Goal: Obtain resource: Obtain resource

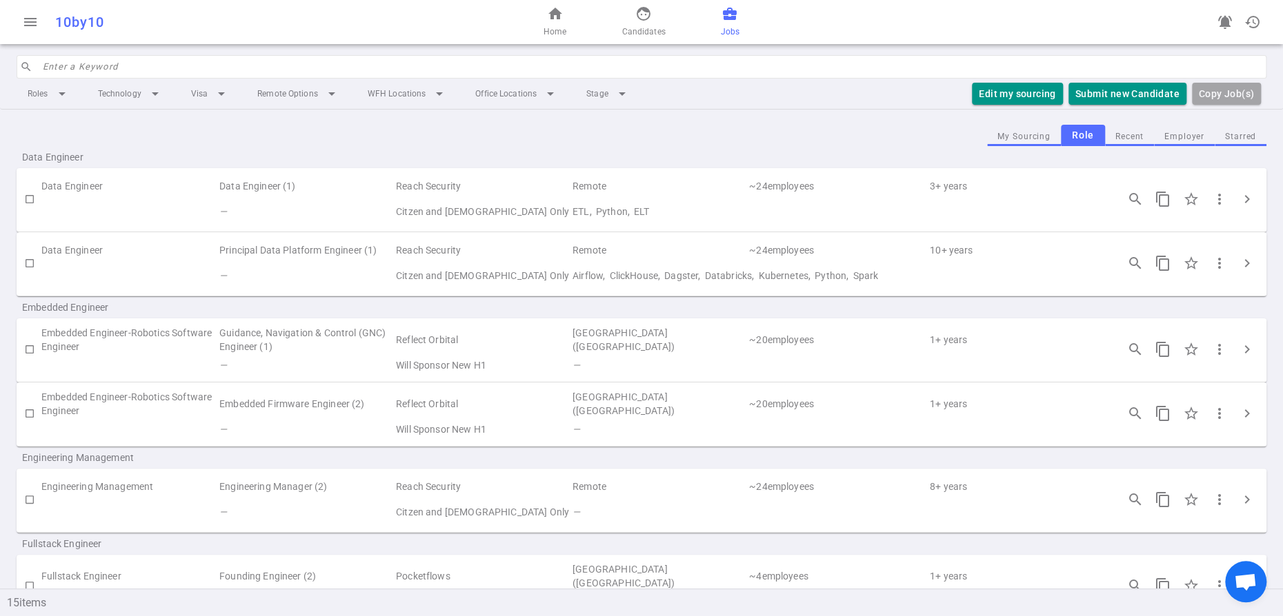
scroll to position [302, 0]
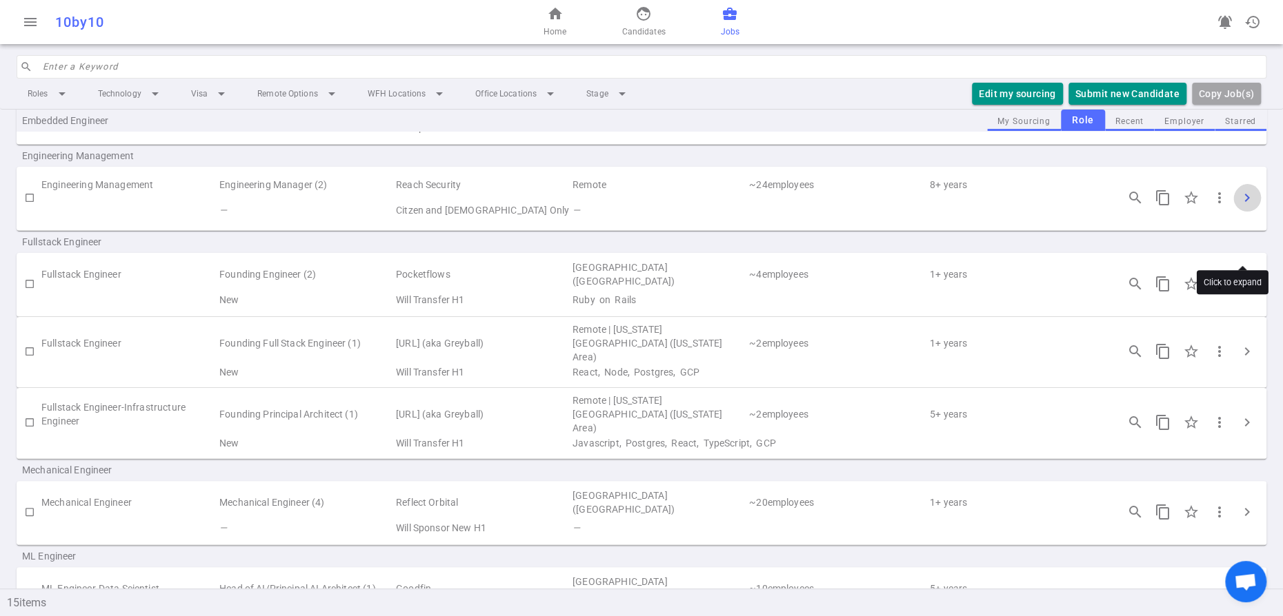
click at [1238, 206] on span "chevron_right" at bounding box center [1246, 198] width 17 height 17
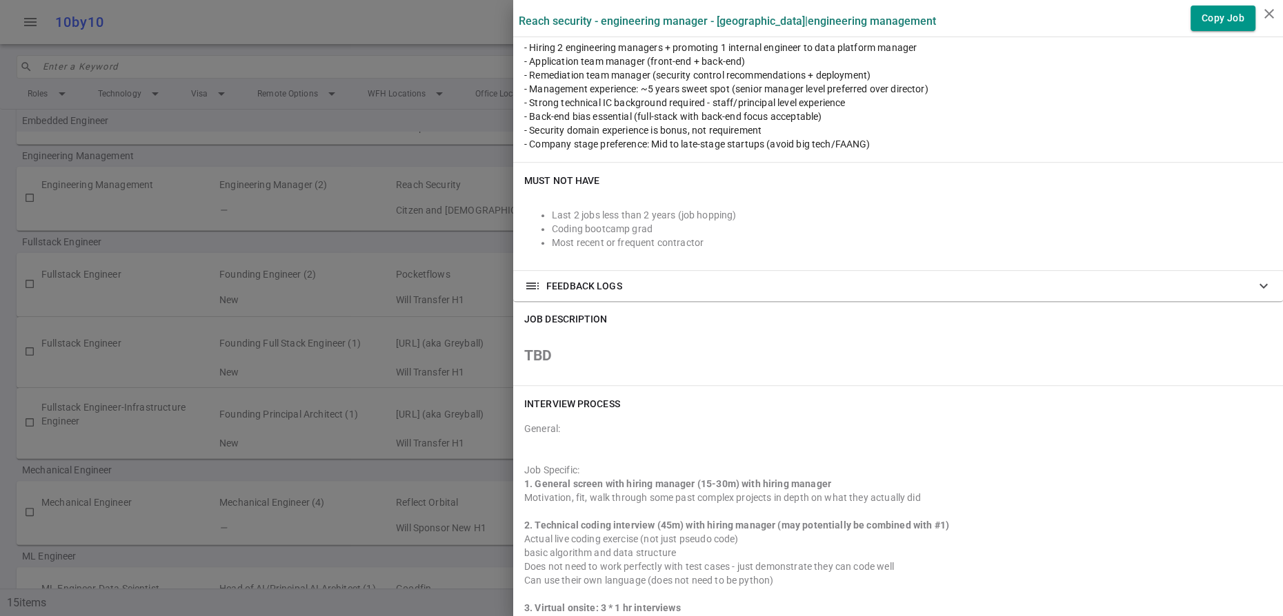
scroll to position [332, 0]
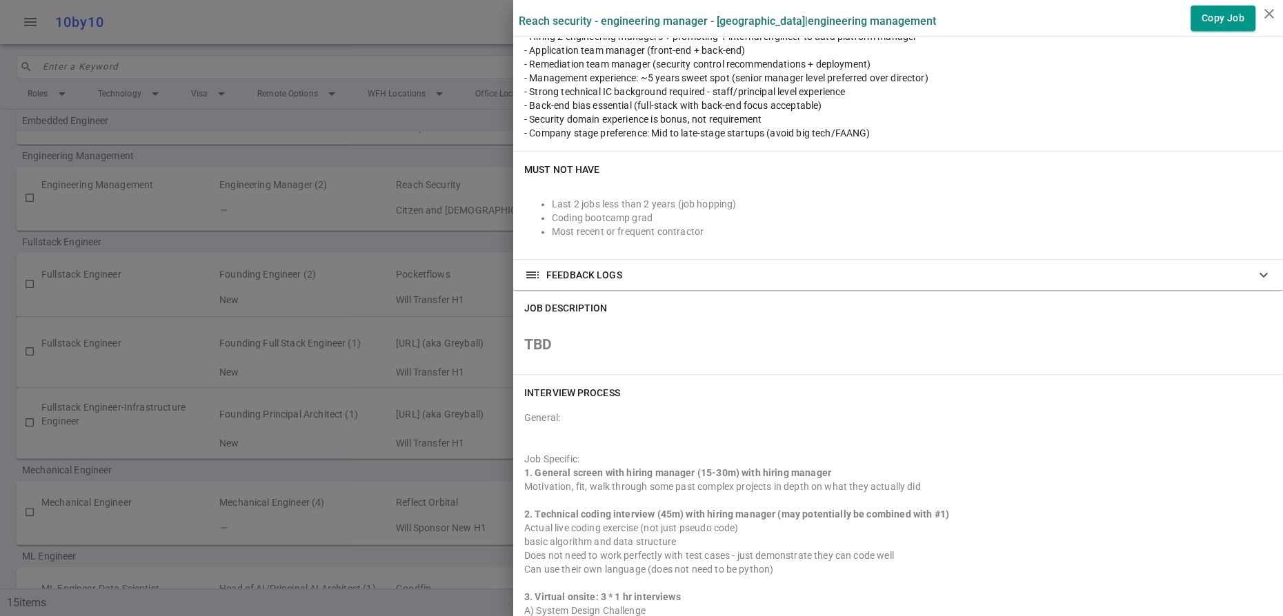
click at [336, 33] on div at bounding box center [641, 308] width 1283 height 616
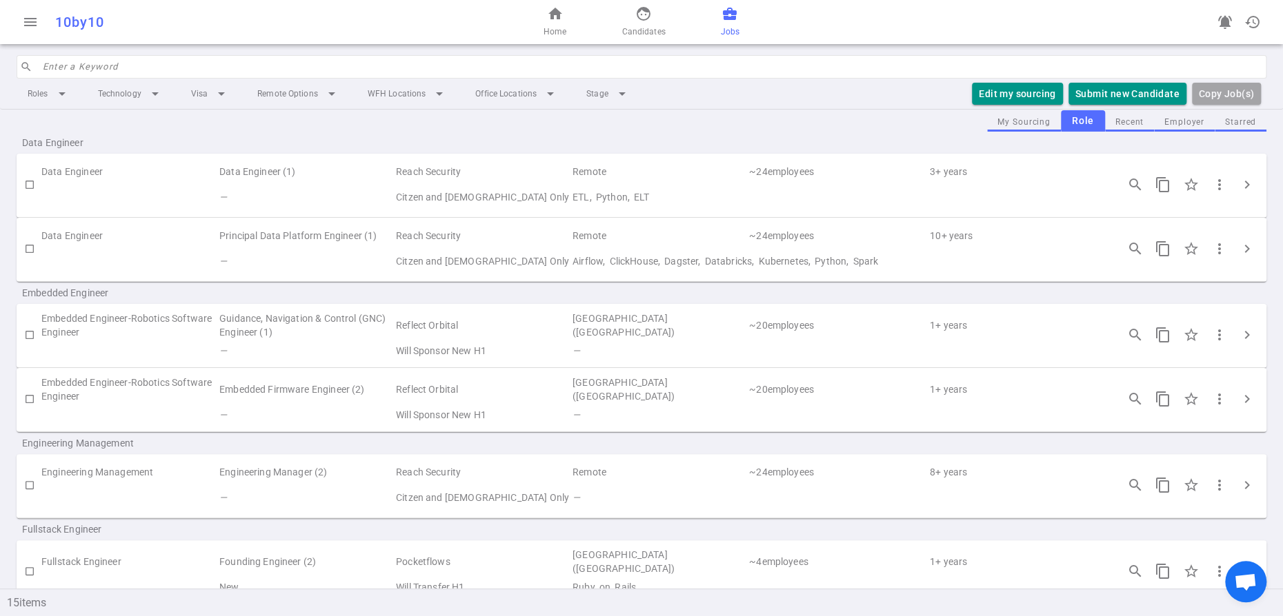
scroll to position [0, 0]
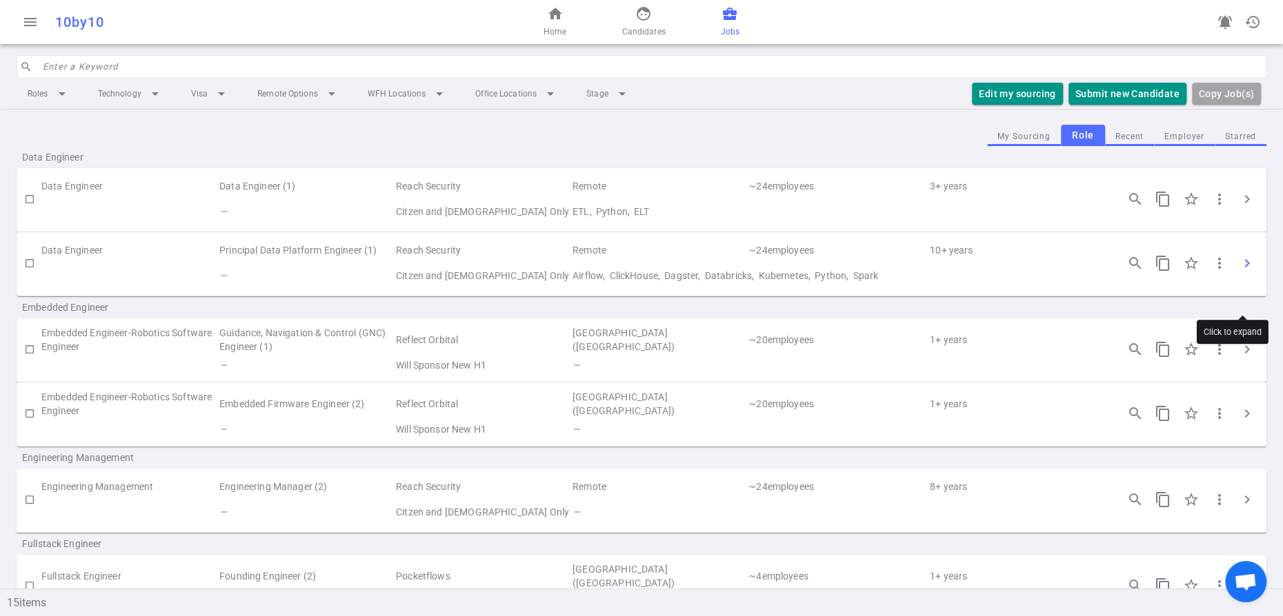
click at [1248, 272] on span "chevron_right" at bounding box center [1246, 263] width 17 height 17
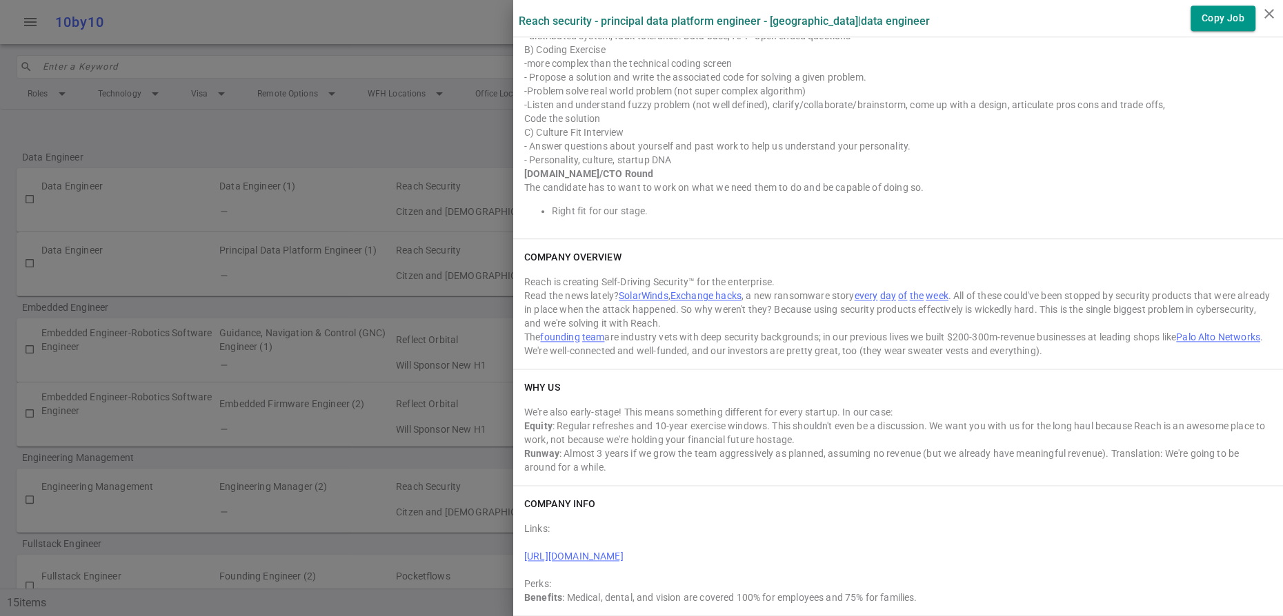
scroll to position [1267, 0]
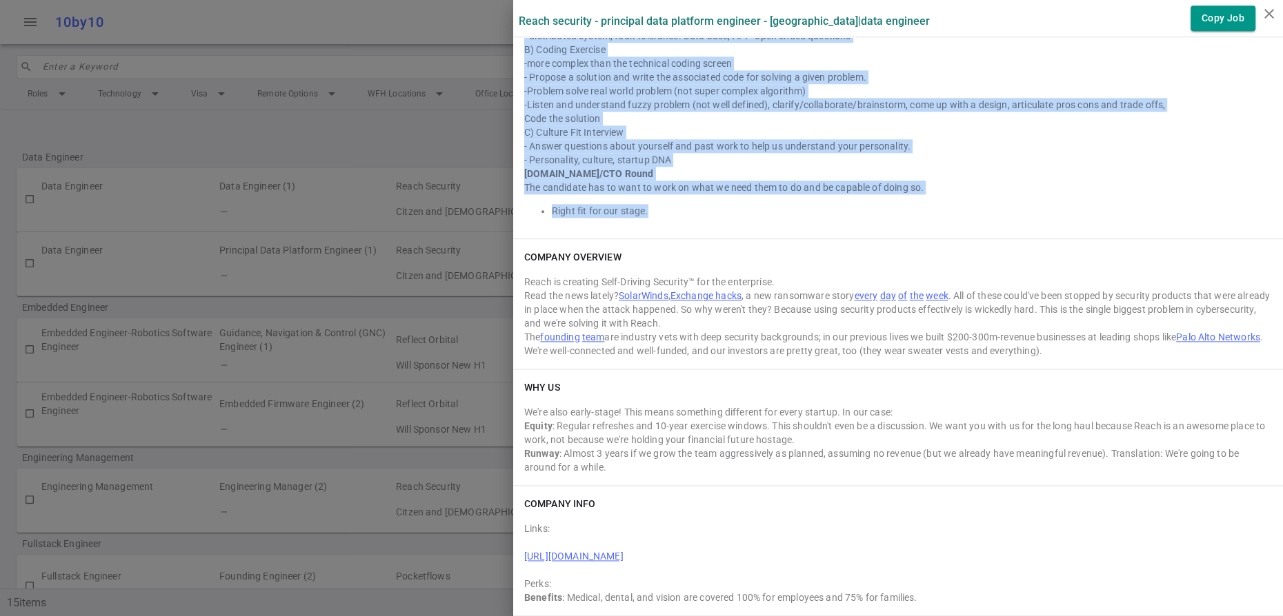
drag, startPoint x: 525, startPoint y: 205, endPoint x: 802, endPoint y: 225, distance: 277.2
click at [802, 218] on div "General: Job Specific: 1. General screen with hiring manager (15-30m) with hiri…" at bounding box center [897, 10] width 747 height 415
copy div "Lor Ipsumdol: 5. Sitamet consec adip elitse doeiusm (36-13t) inci utlabo etdolo…"
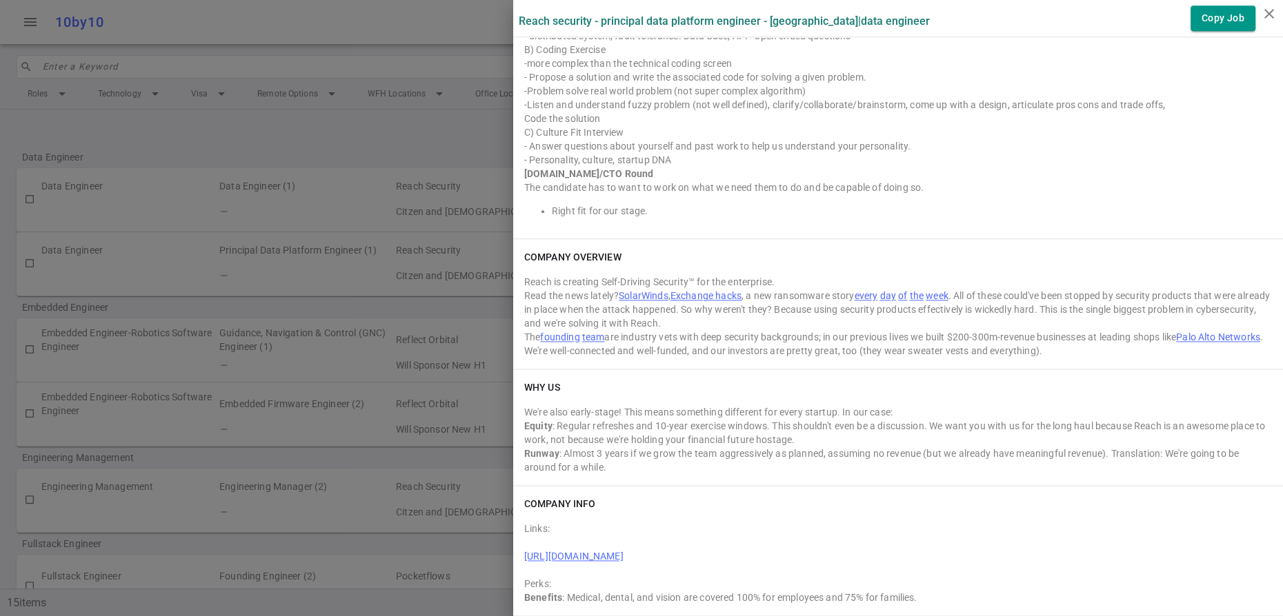
click at [383, 151] on div at bounding box center [641, 308] width 1283 height 616
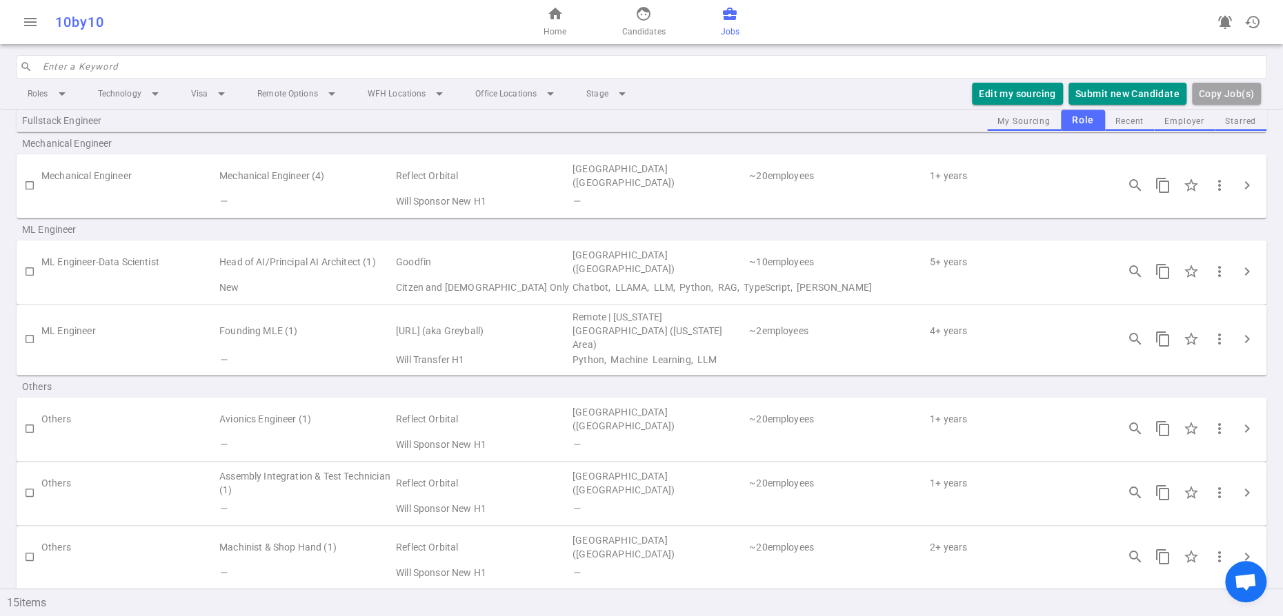
scroll to position [633, 0]
click at [1238, 276] on span "chevron_right" at bounding box center [1246, 267] width 17 height 17
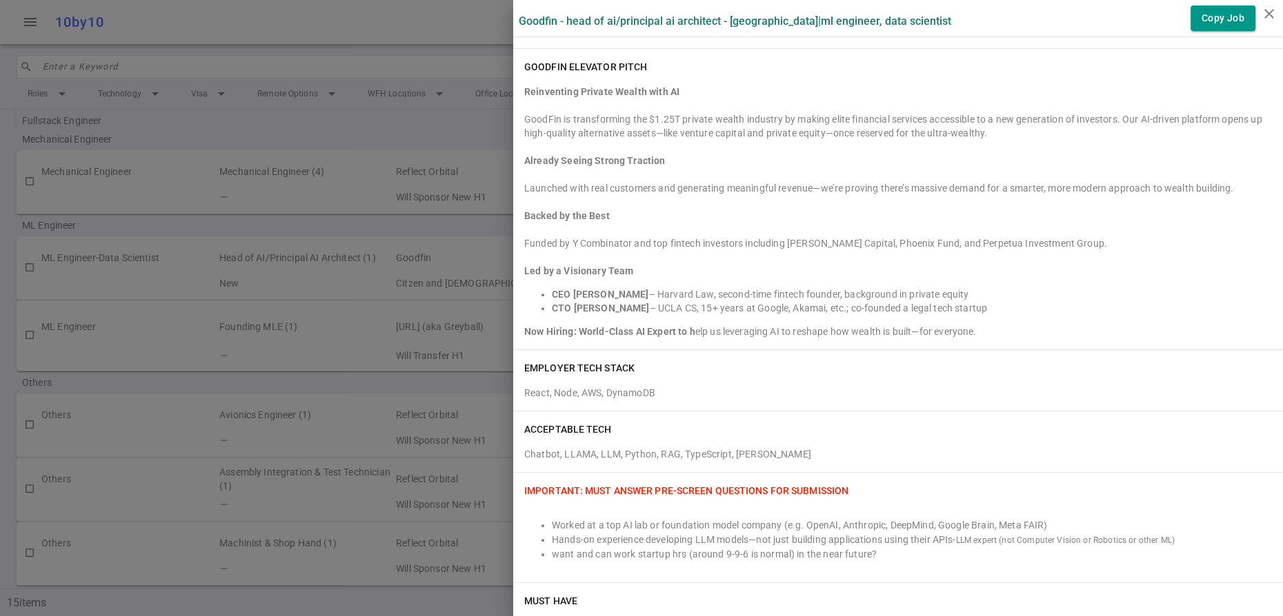
scroll to position [0, 0]
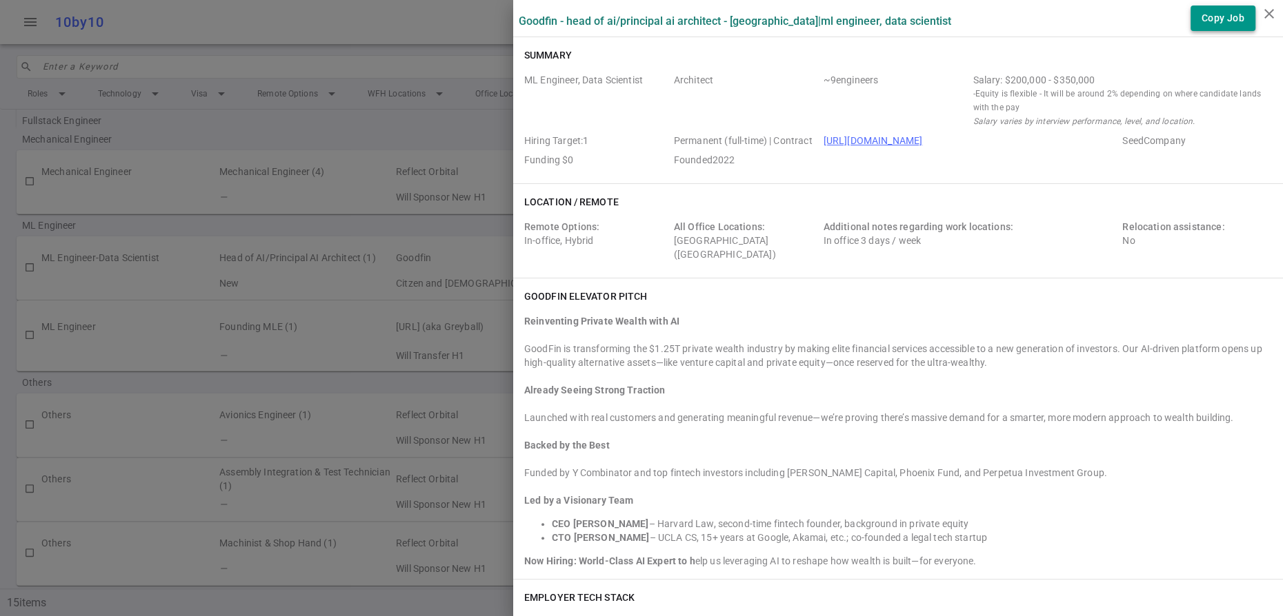
click at [1220, 19] on button "Copy Job" at bounding box center [1222, 19] width 65 height 26
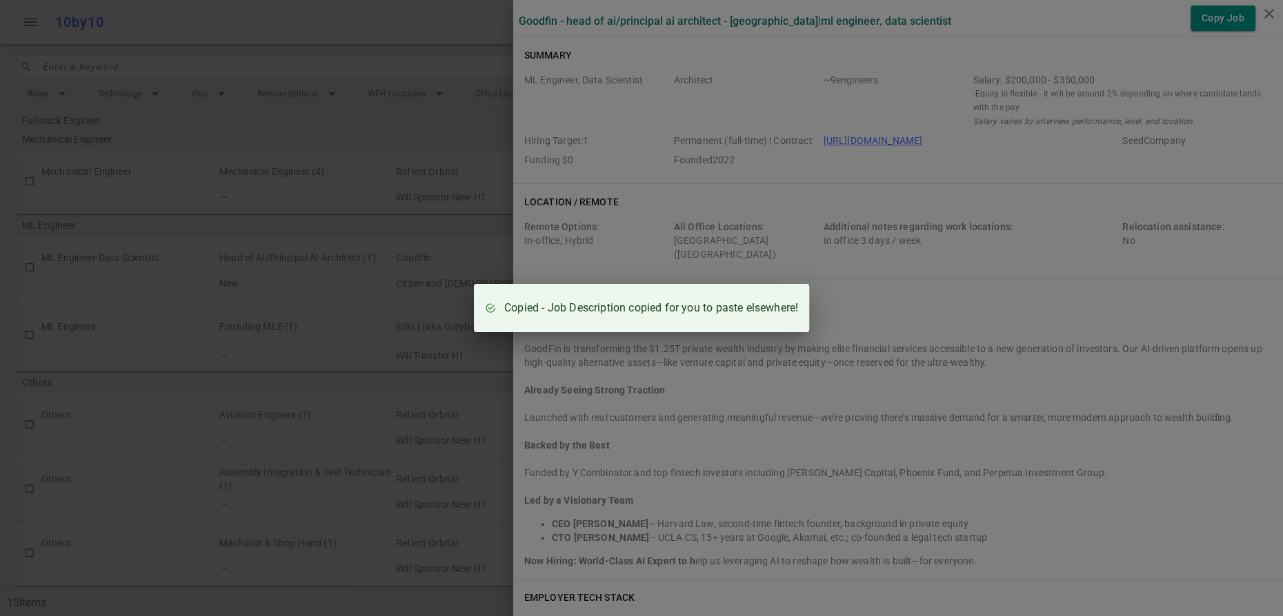
click at [765, 246] on div "Copied - Job Description copied for you to paste elsewhere!" at bounding box center [641, 308] width 1283 height 616
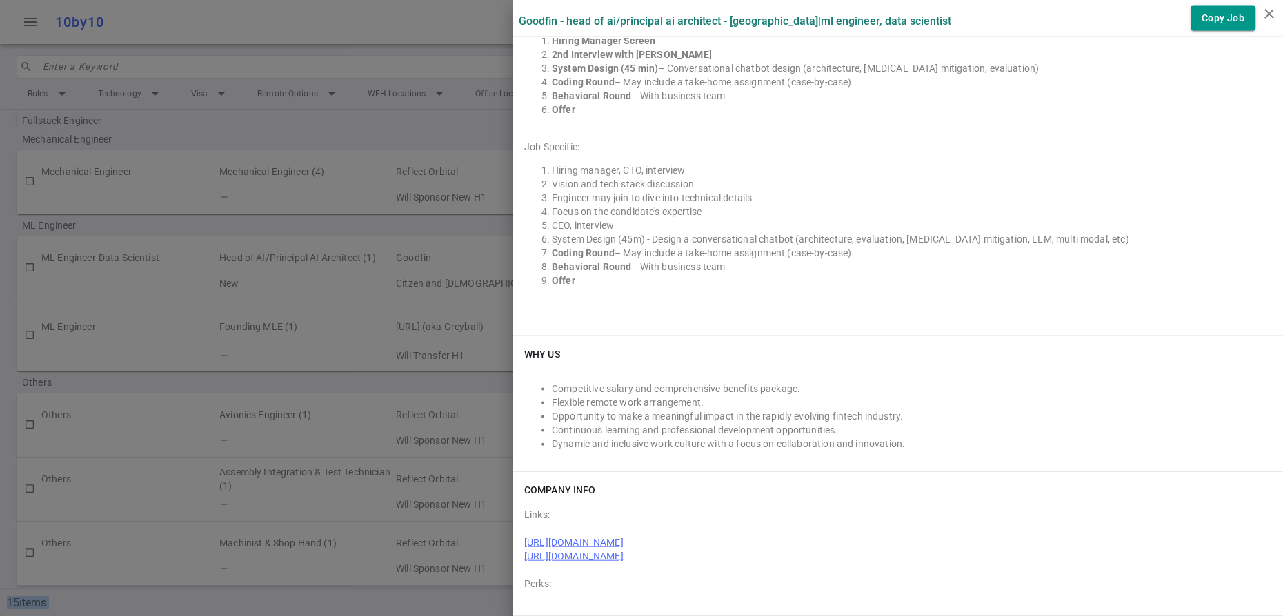
scroll to position [2329, 0]
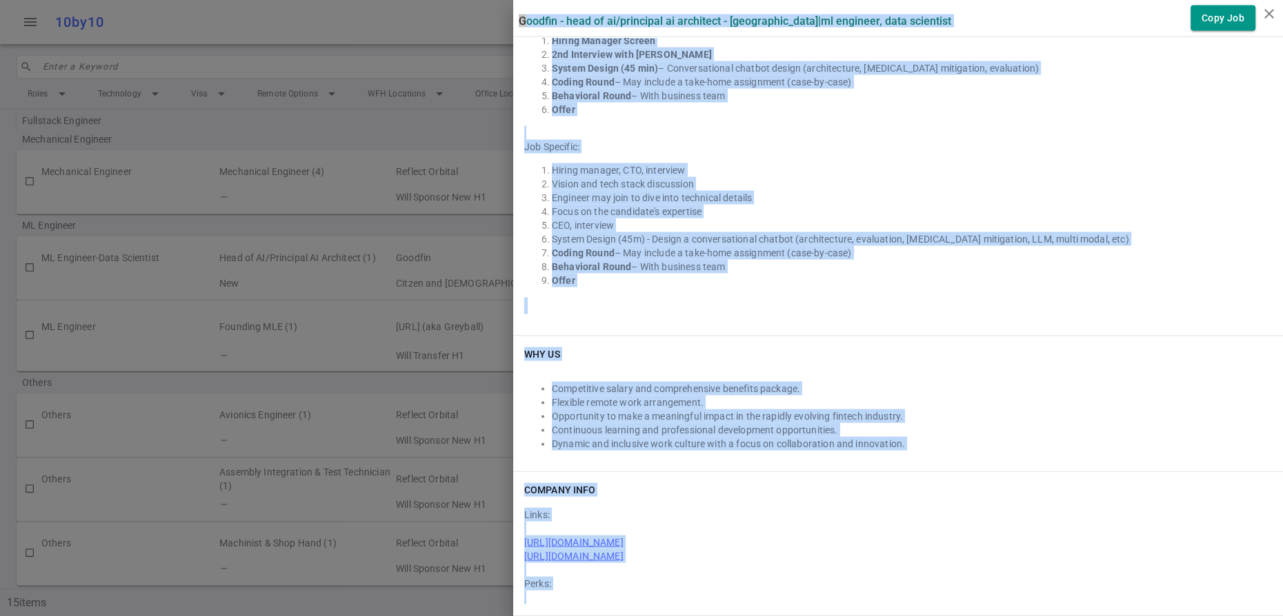
drag, startPoint x: 519, startPoint y: 25, endPoint x: 815, endPoint y: 607, distance: 653.8
copy div "Loremip - Dolo si AM/Consectet AD Elitseddo - Eiu Temporinc | UT Laboreet, Dolo…"
